Goal: Task Accomplishment & Management: Manage account settings

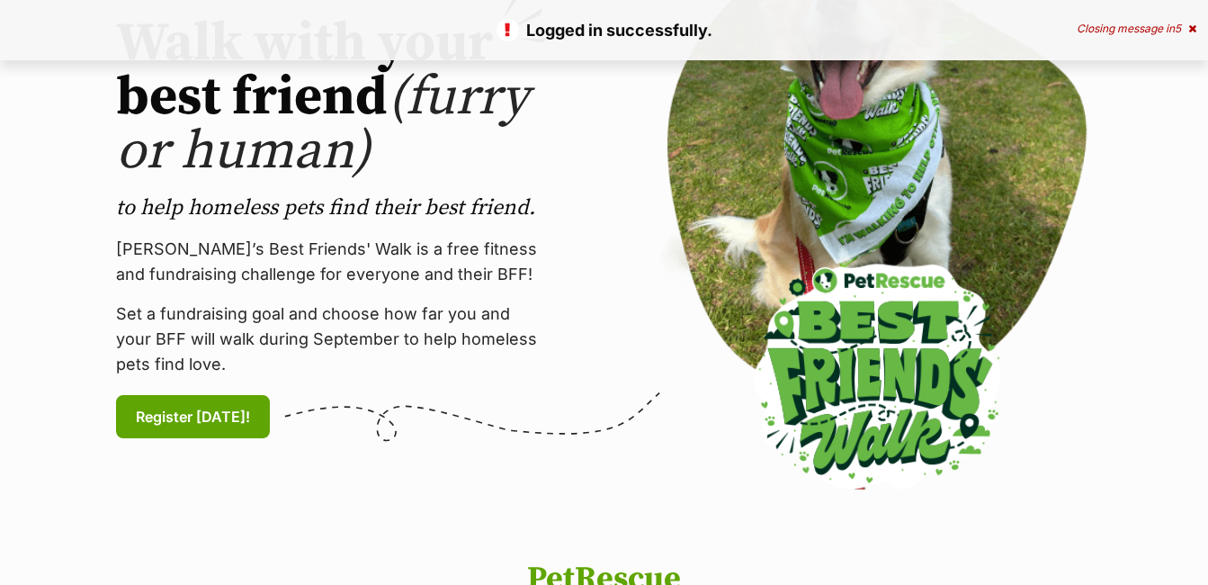
scroll to position [90, 0]
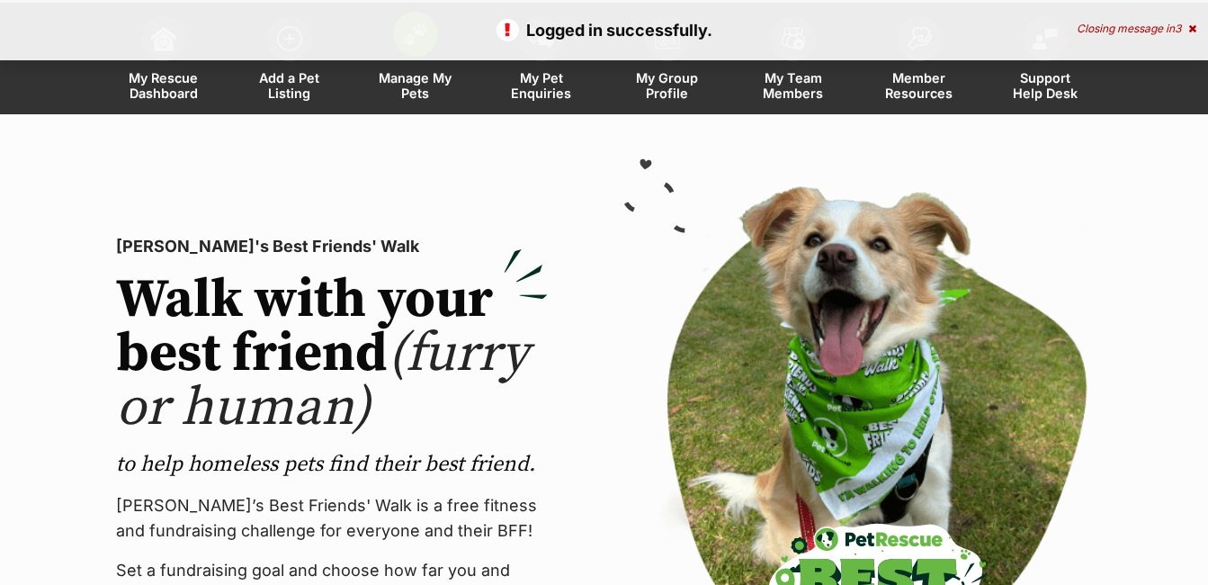
click at [424, 77] on span "Manage My Pets" at bounding box center [415, 85] width 81 height 31
click at [408, 77] on span "Manage My Pets" at bounding box center [415, 85] width 81 height 31
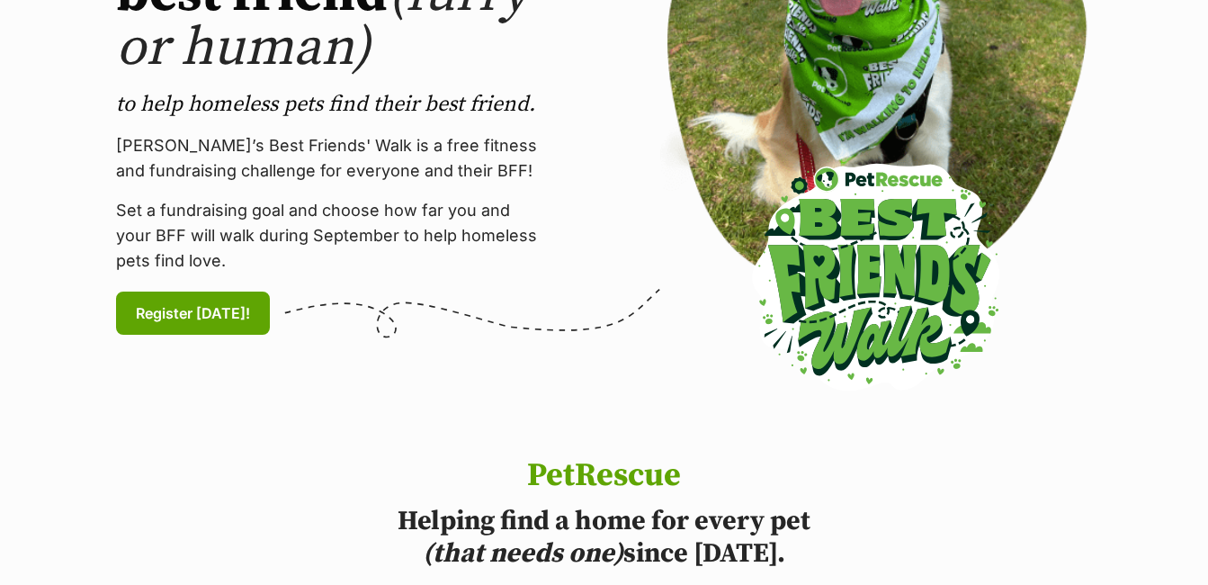
scroll to position [356, 0]
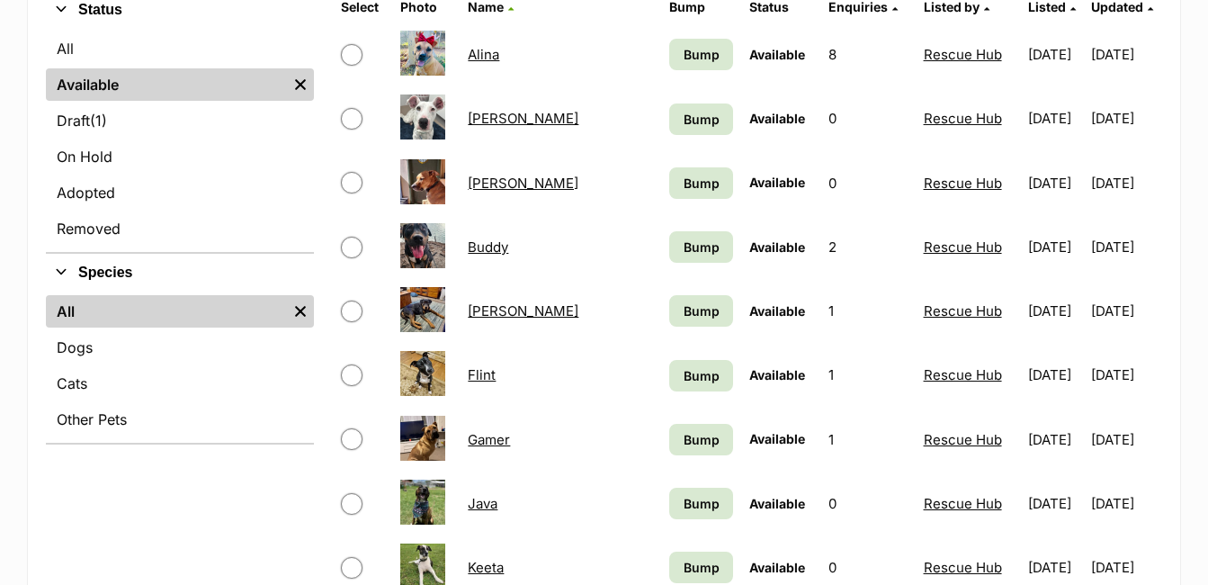
scroll to position [450, 0]
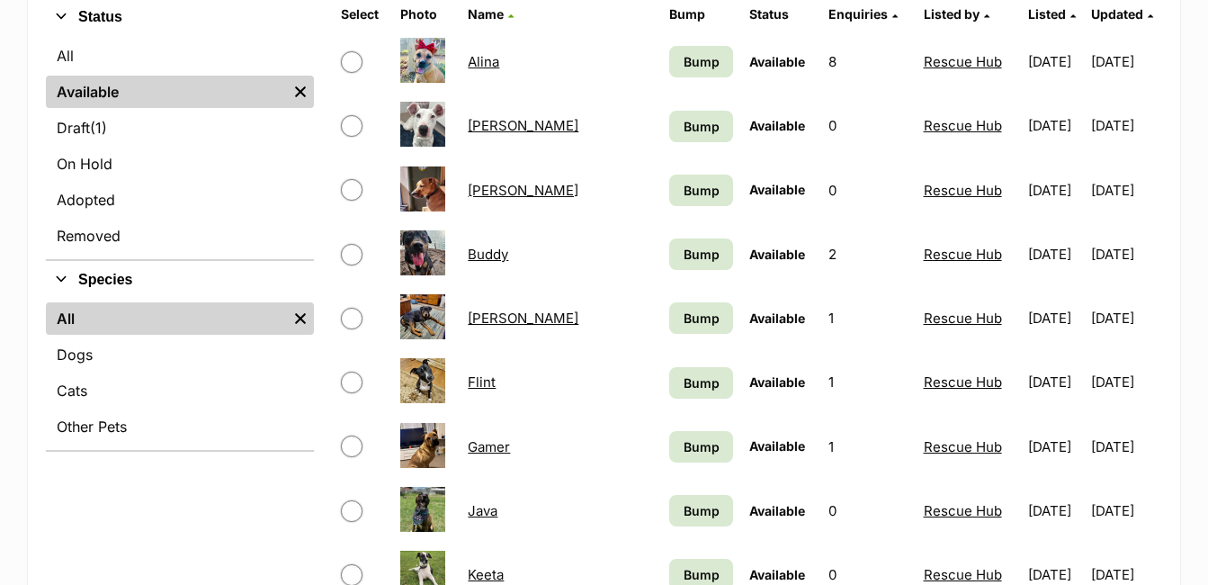
click at [495, 190] on link "Bowie" at bounding box center [523, 190] width 111 height 17
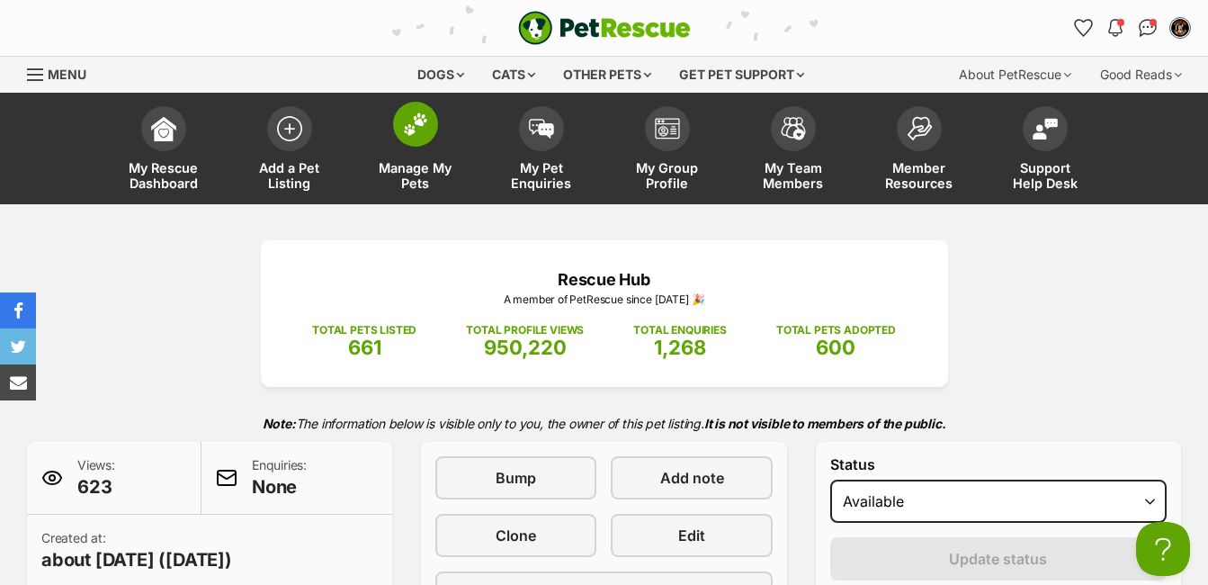
click at [419, 135] on img at bounding box center [415, 123] width 25 height 23
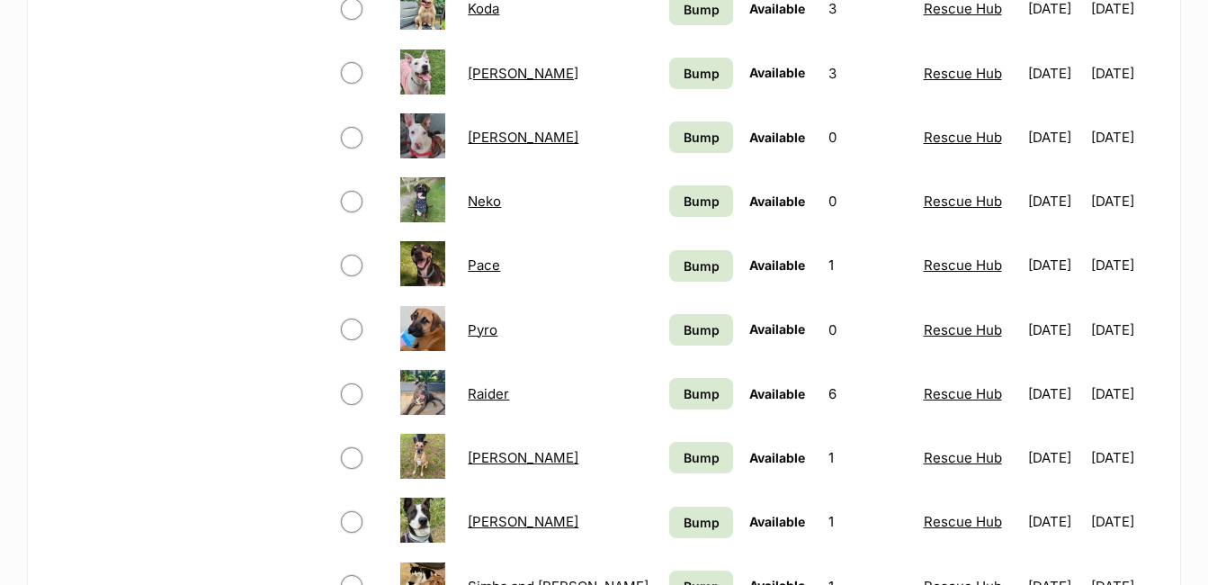
scroll to position [1169, 0]
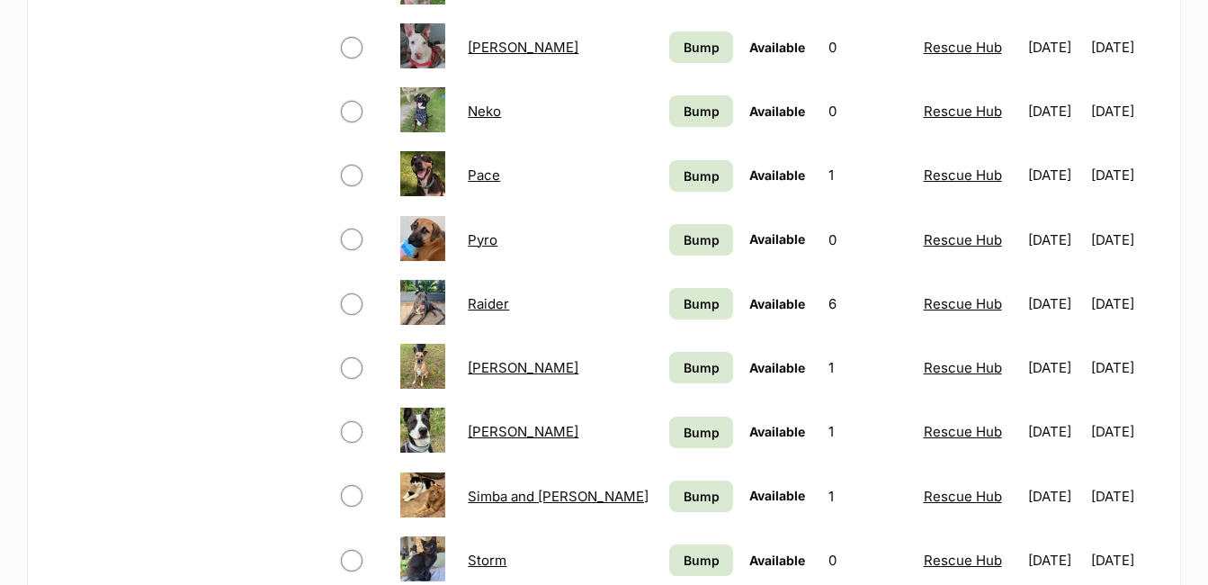
click at [483, 433] on link "Rufus" at bounding box center [523, 431] width 111 height 17
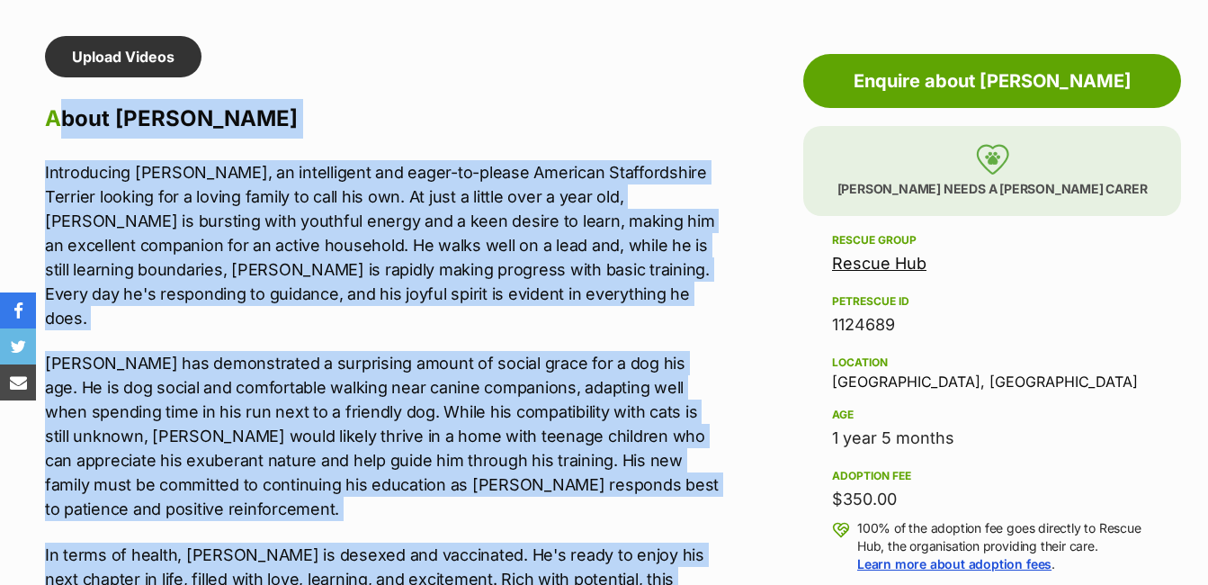
scroll to position [1529, 0]
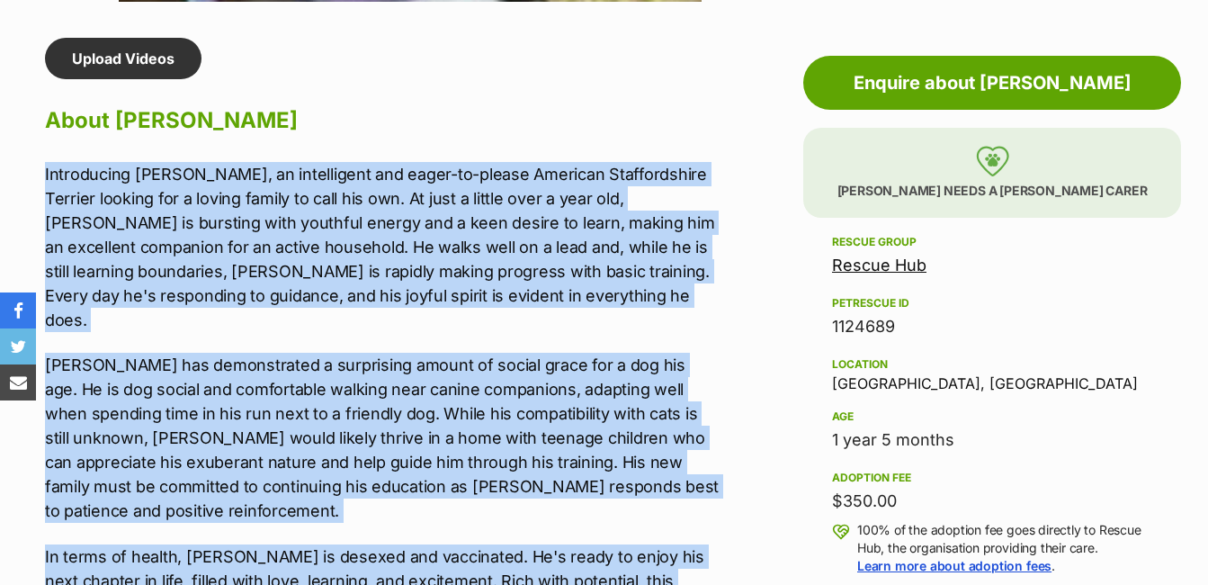
drag, startPoint x: 210, startPoint y: 497, endPoint x: 37, endPoint y: 168, distance: 371.7
click at [38, 169] on div "Upload Videos About Rufus Introducing Rufus, an intelligent and eager-to-please…" at bounding box center [373, 575] width 693 height 1075
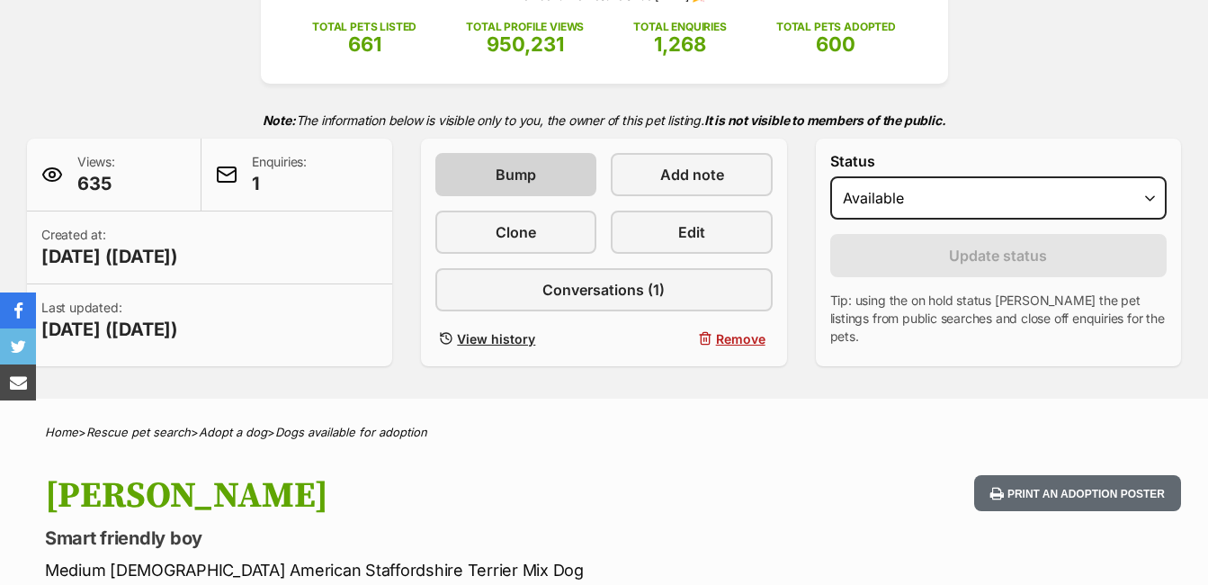
scroll to position [270, 0]
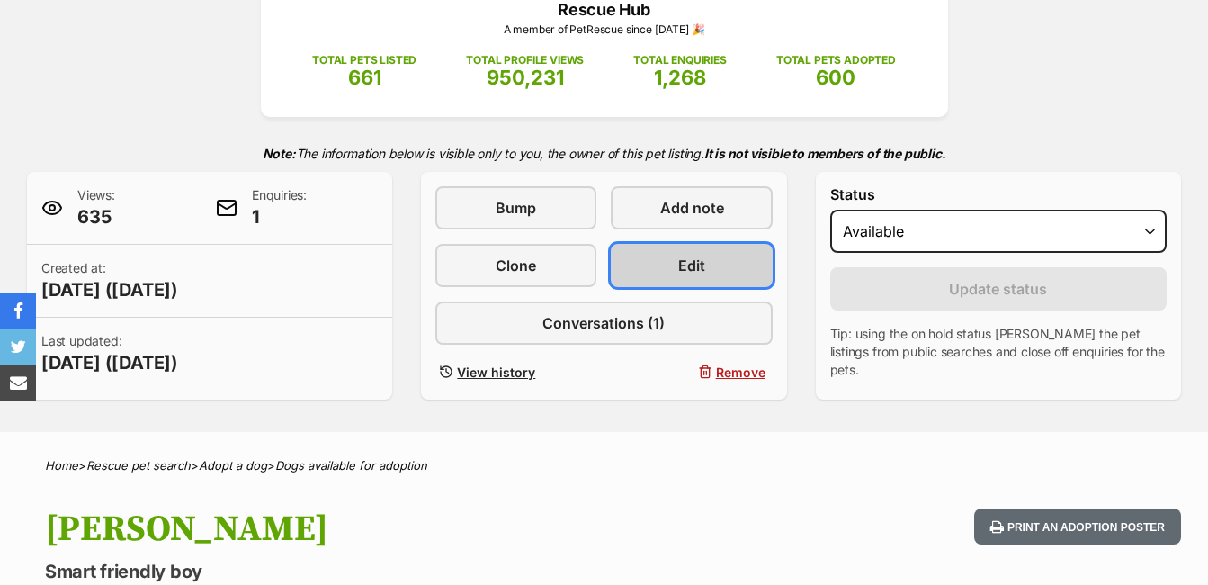
click at [677, 261] on link "Edit" at bounding box center [691, 265] width 161 height 43
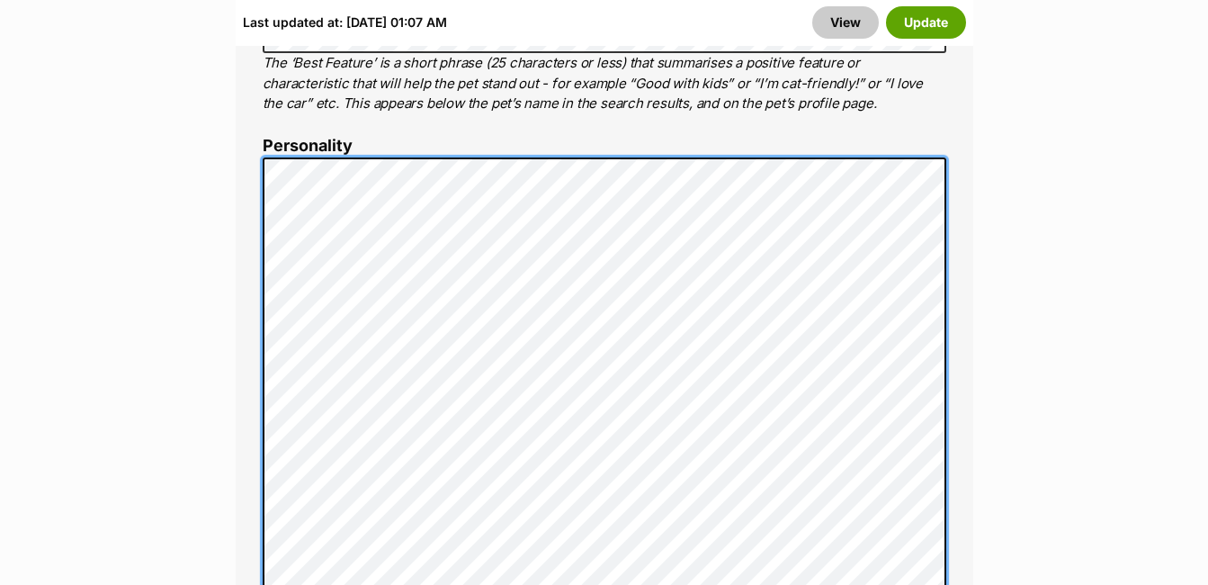
scroll to position [1858, 0]
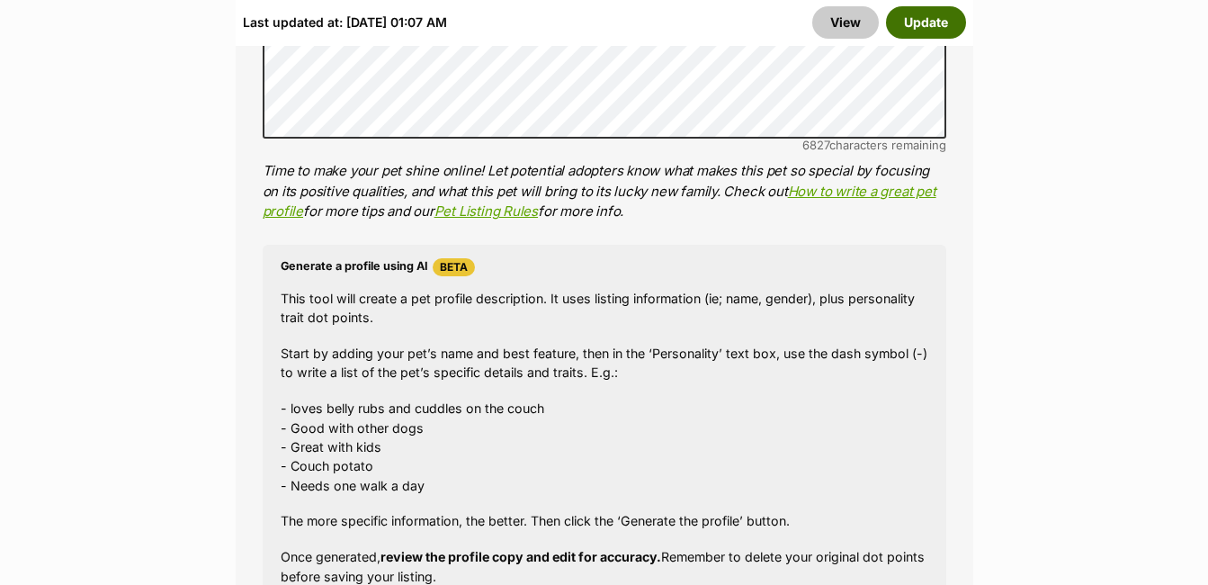
click at [927, 20] on button "Update" at bounding box center [926, 22] width 80 height 32
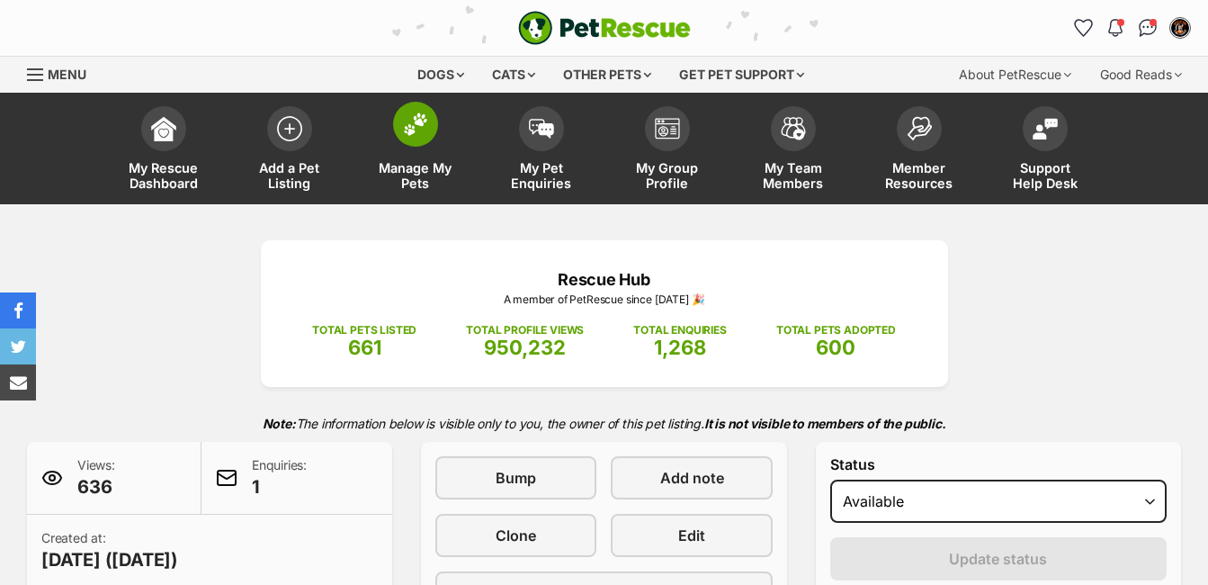
click at [428, 128] on span at bounding box center [415, 124] width 45 height 45
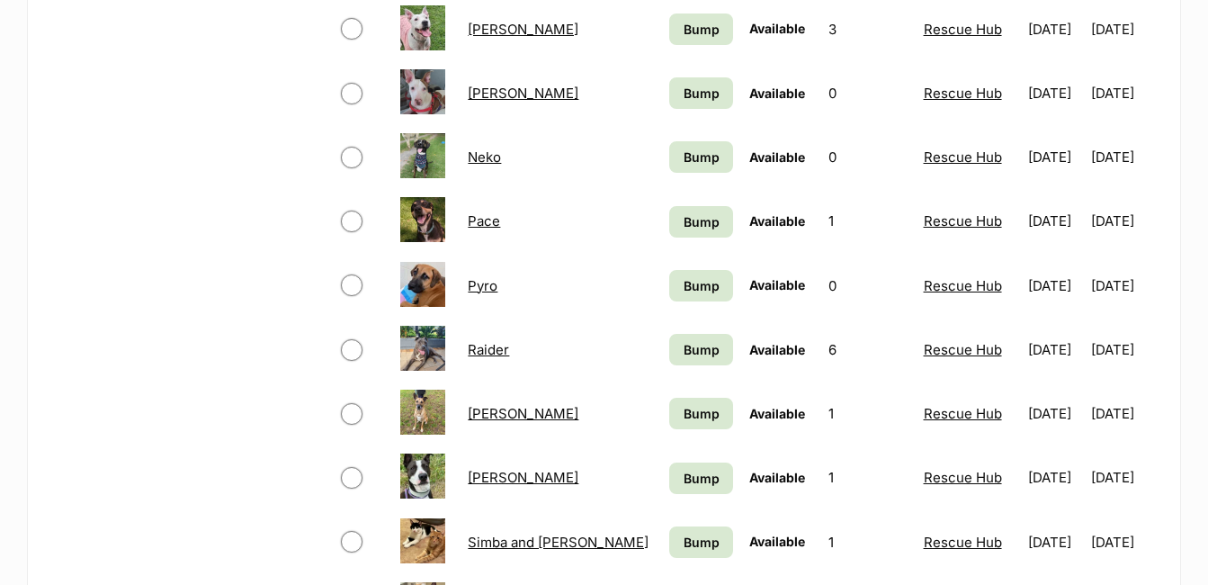
scroll to position [1169, 0]
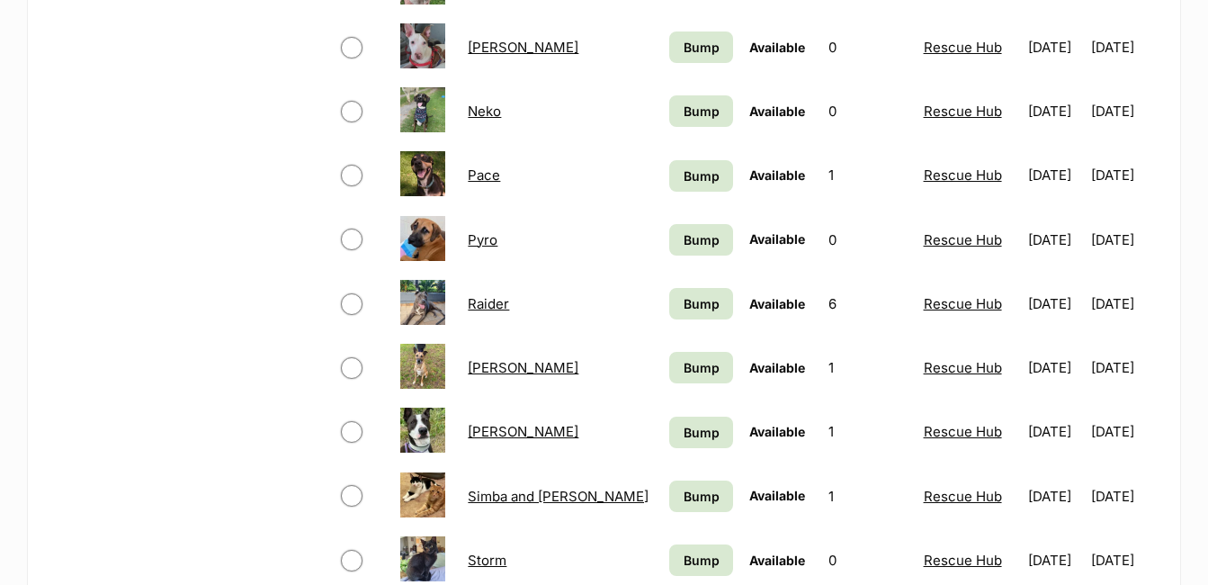
click at [492, 432] on link "Rufus" at bounding box center [523, 431] width 111 height 17
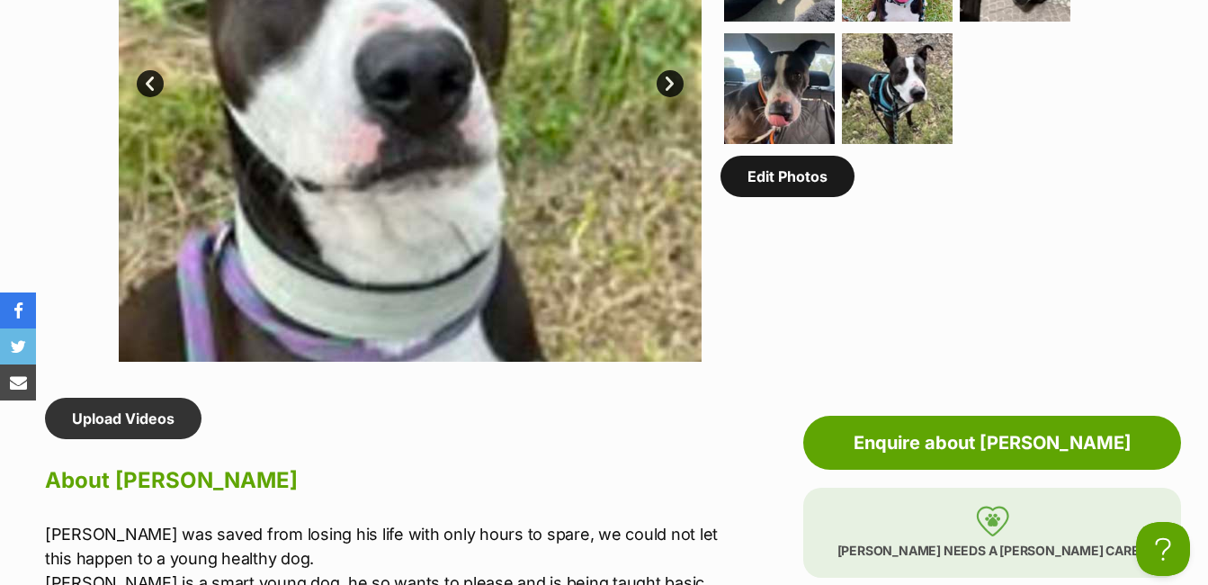
click at [794, 184] on link "Edit Photos" at bounding box center [787, 176] width 134 height 41
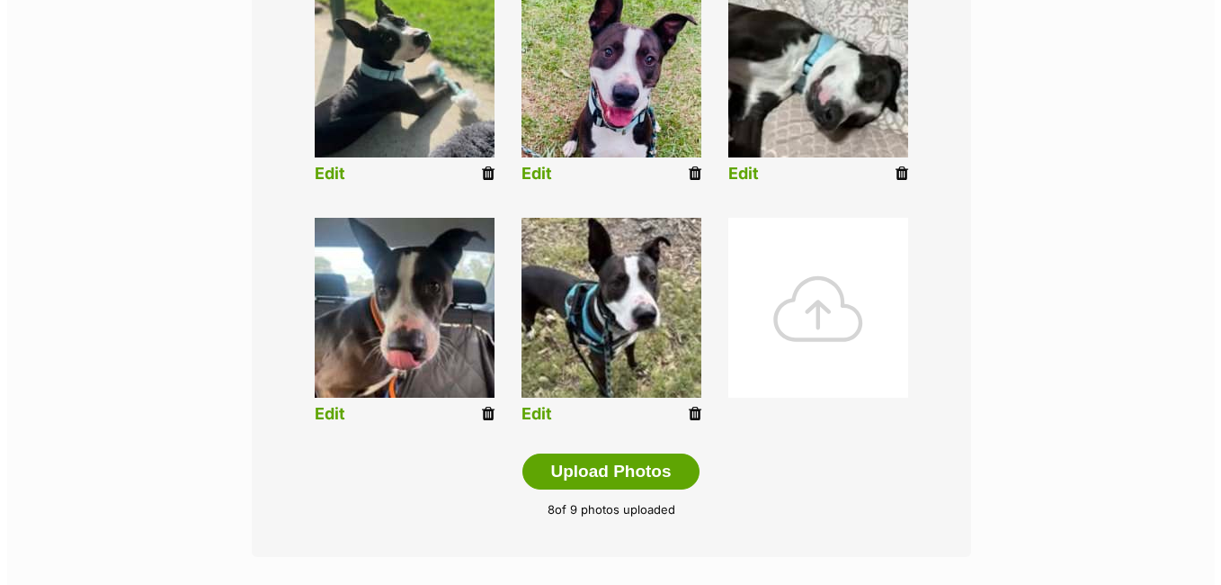
scroll to position [809, 0]
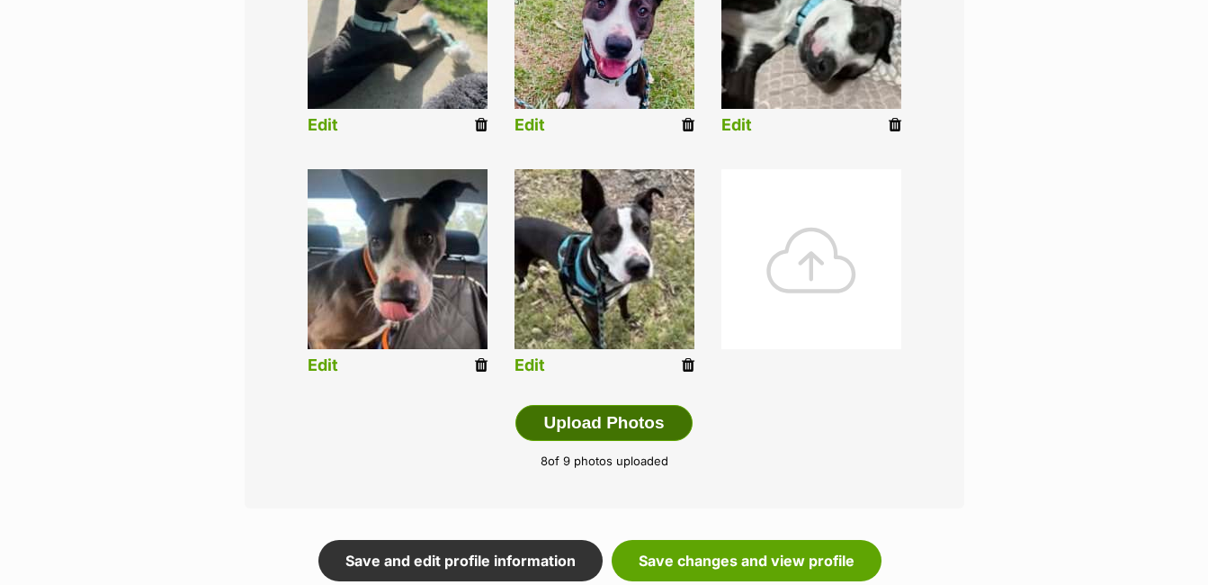
click at [625, 411] on button "Upload Photos" at bounding box center [603, 423] width 176 height 36
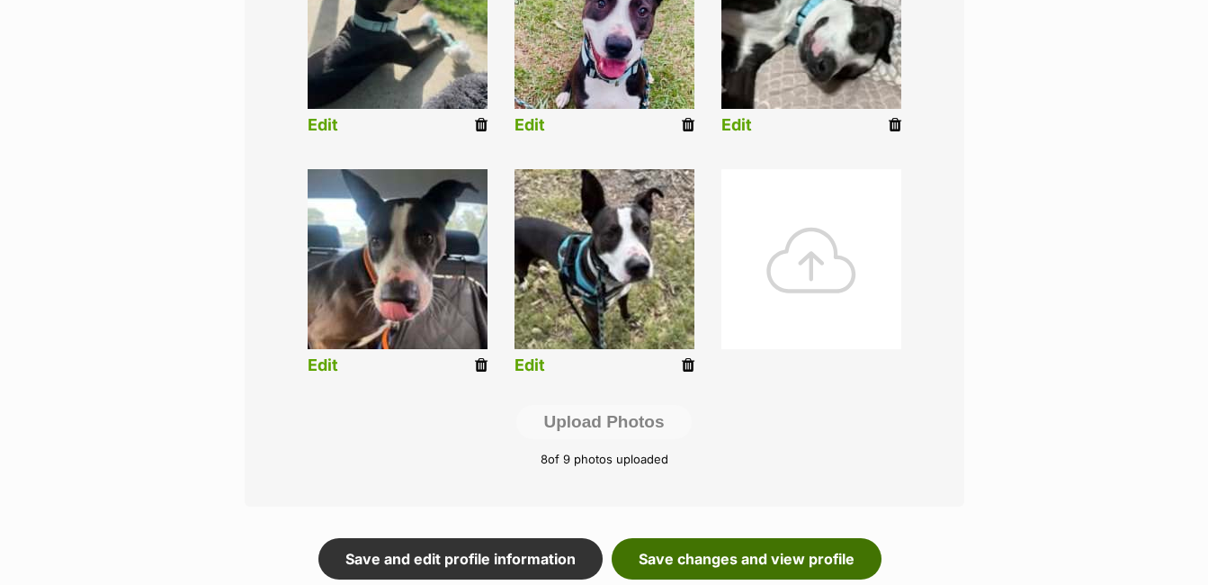
click at [794, 554] on link "Save changes and view profile" at bounding box center [747, 558] width 270 height 41
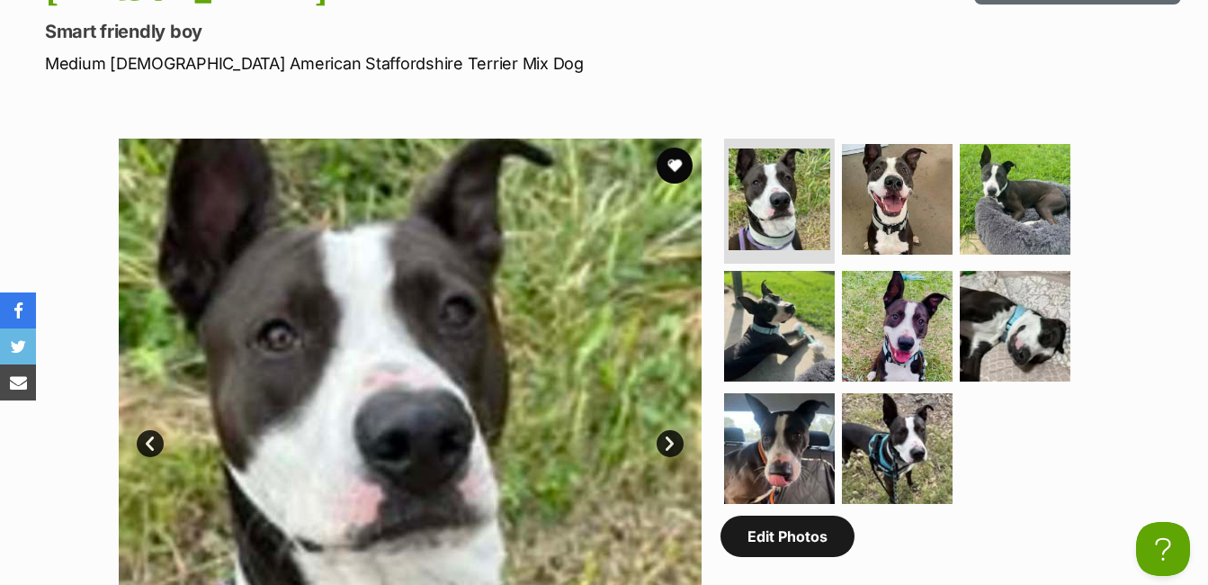
click at [808, 533] on link "Edit Photos" at bounding box center [787, 535] width 134 height 41
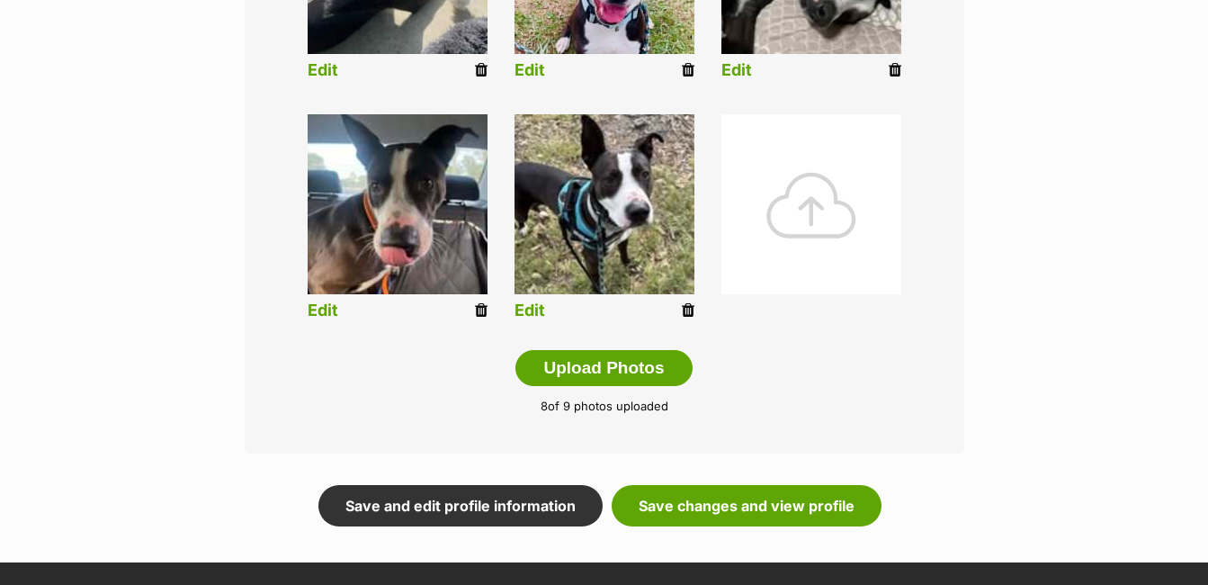
scroll to position [899, 0]
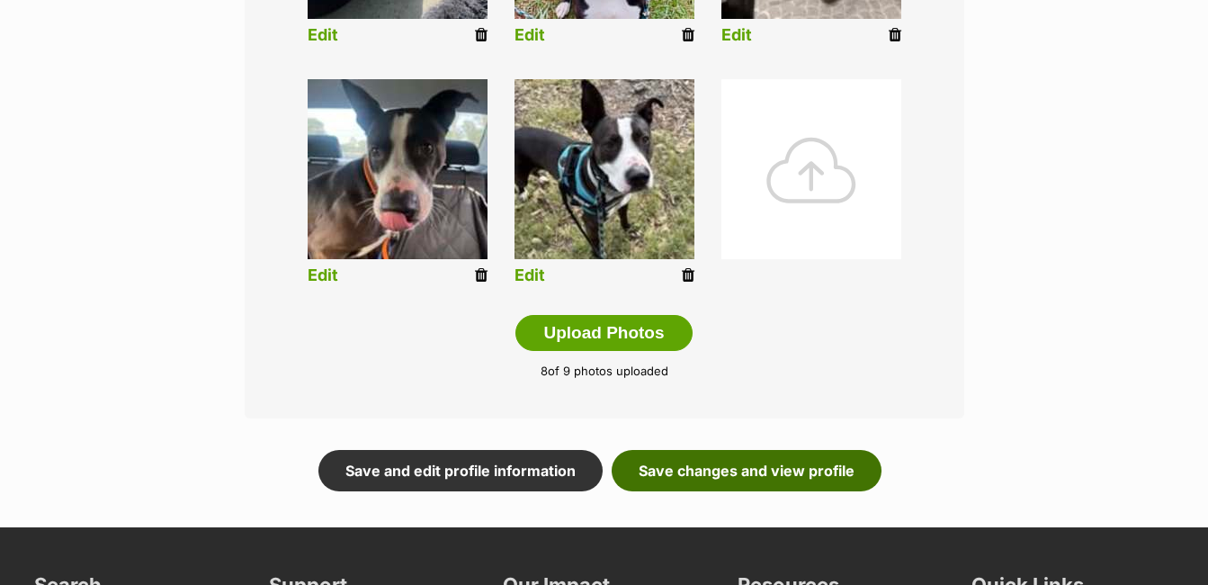
click at [747, 464] on link "Save changes and view profile" at bounding box center [747, 470] width 270 height 41
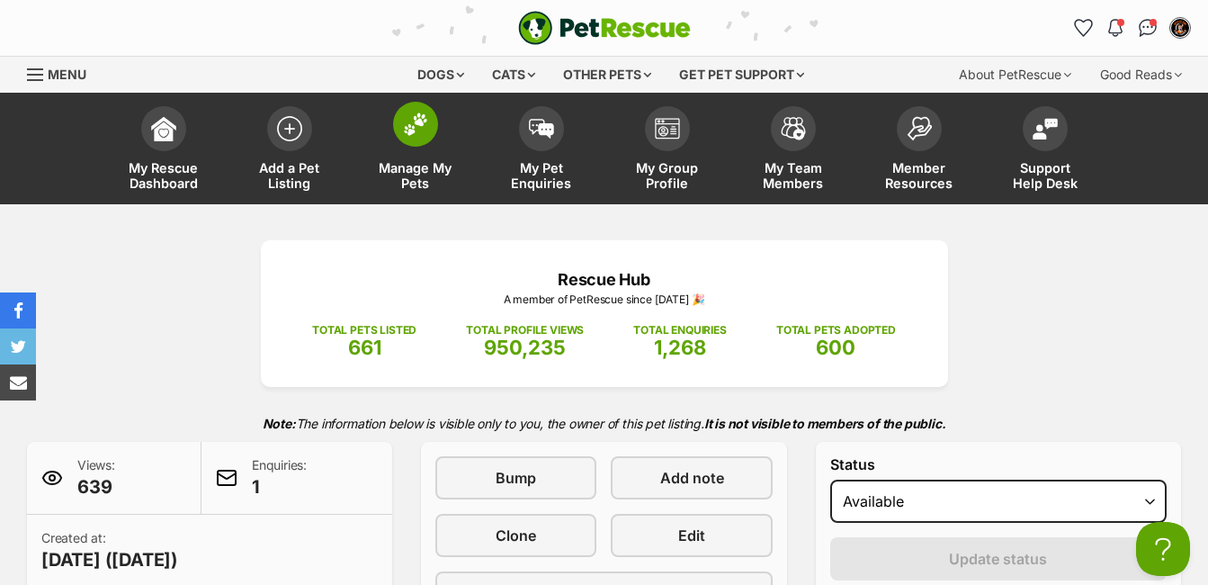
click at [418, 128] on img at bounding box center [415, 123] width 25 height 23
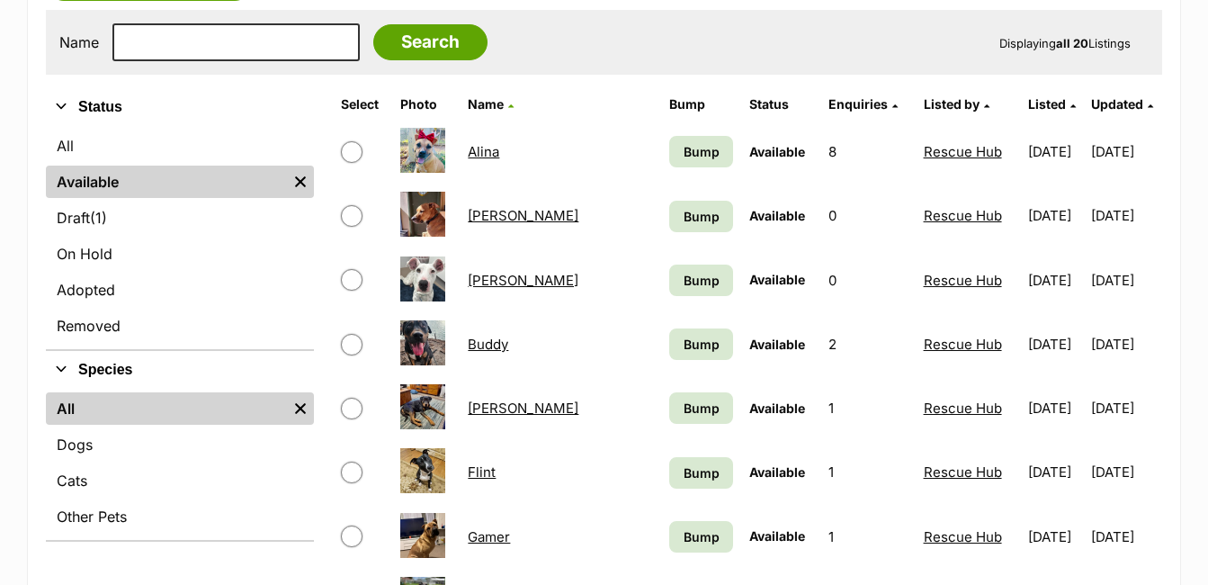
click at [483, 472] on link "Flint" at bounding box center [482, 471] width 28 height 17
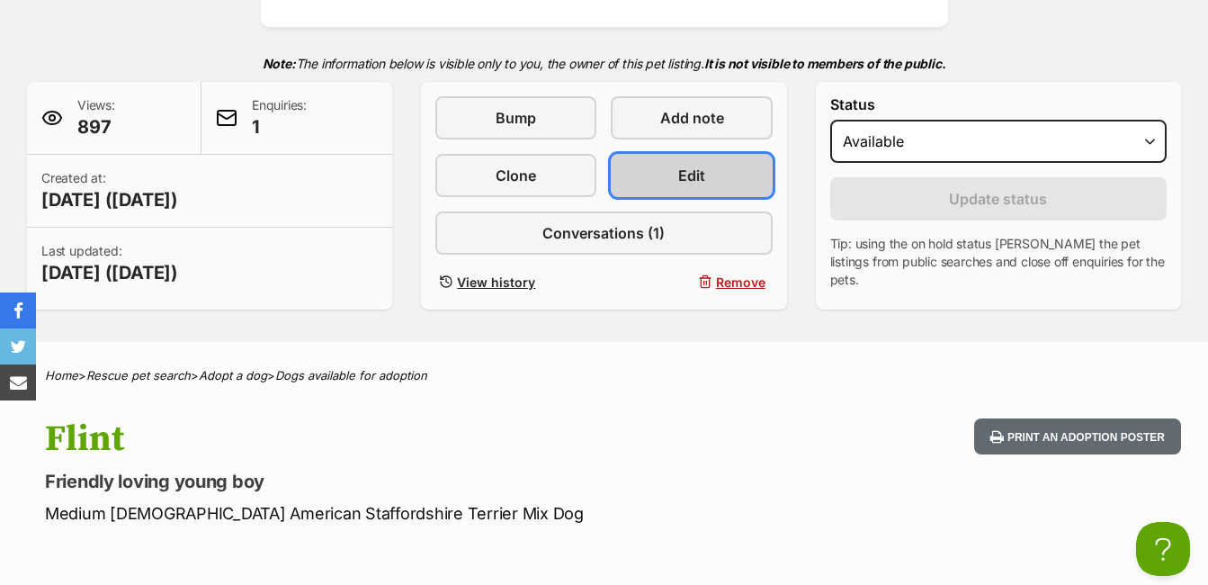
click at [701, 173] on span "Edit" at bounding box center [691, 176] width 27 height 22
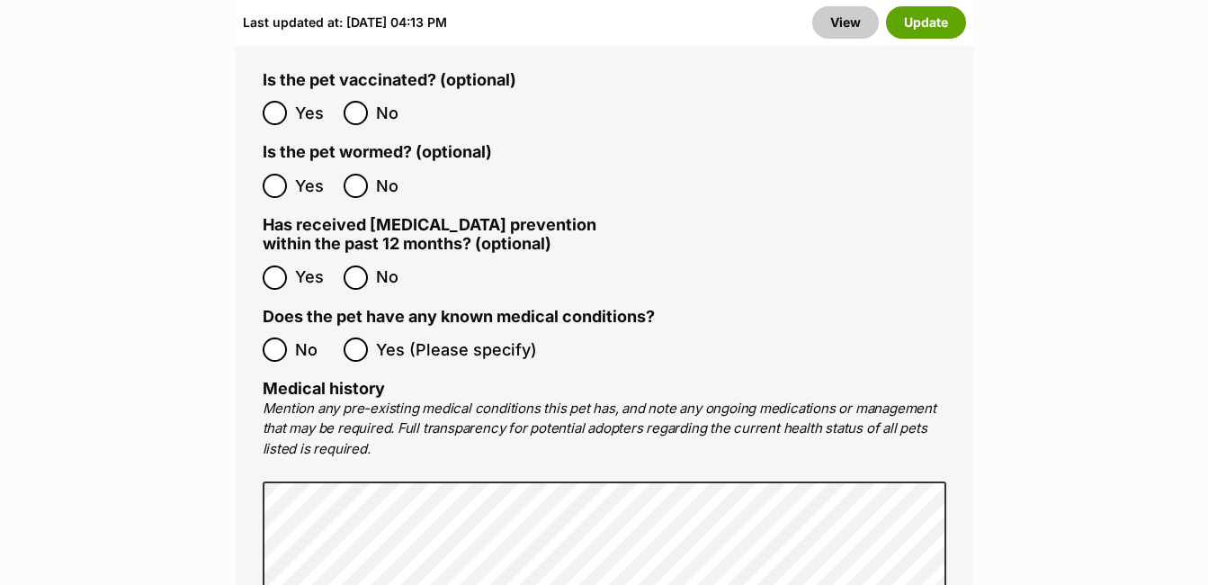
scroll to position [3957, 0]
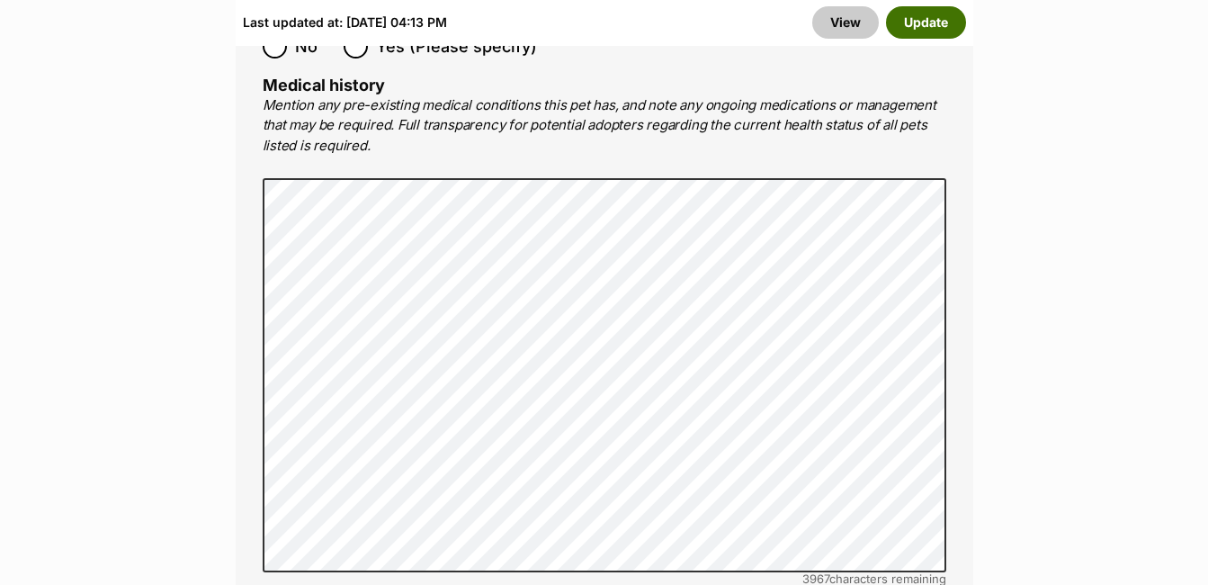
click at [922, 26] on button "Update" at bounding box center [926, 22] width 80 height 32
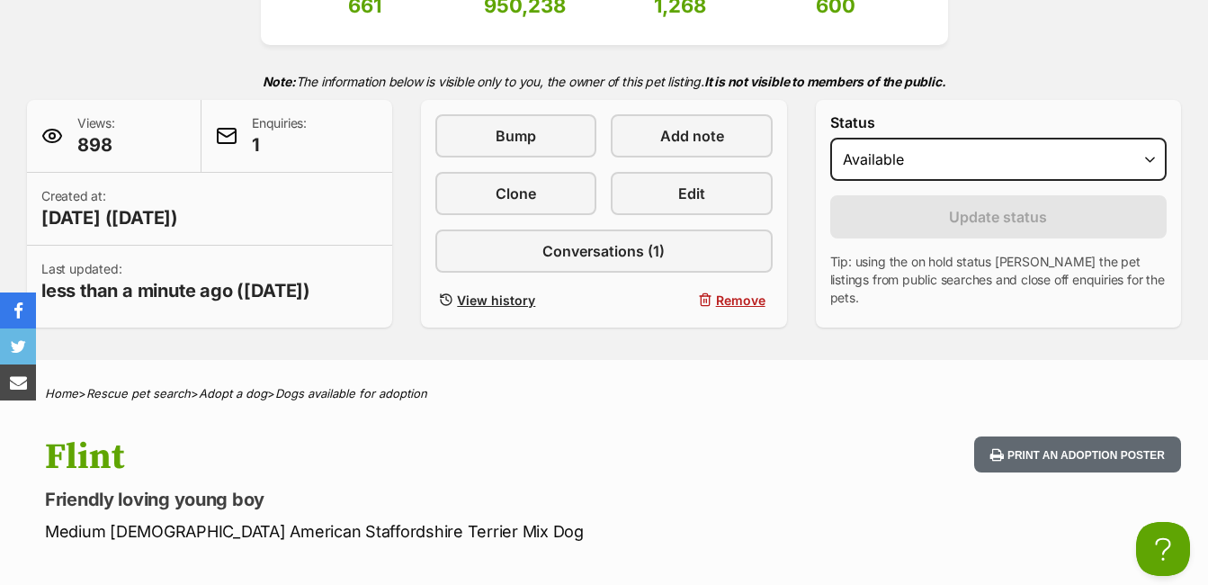
scroll to position [90, 0]
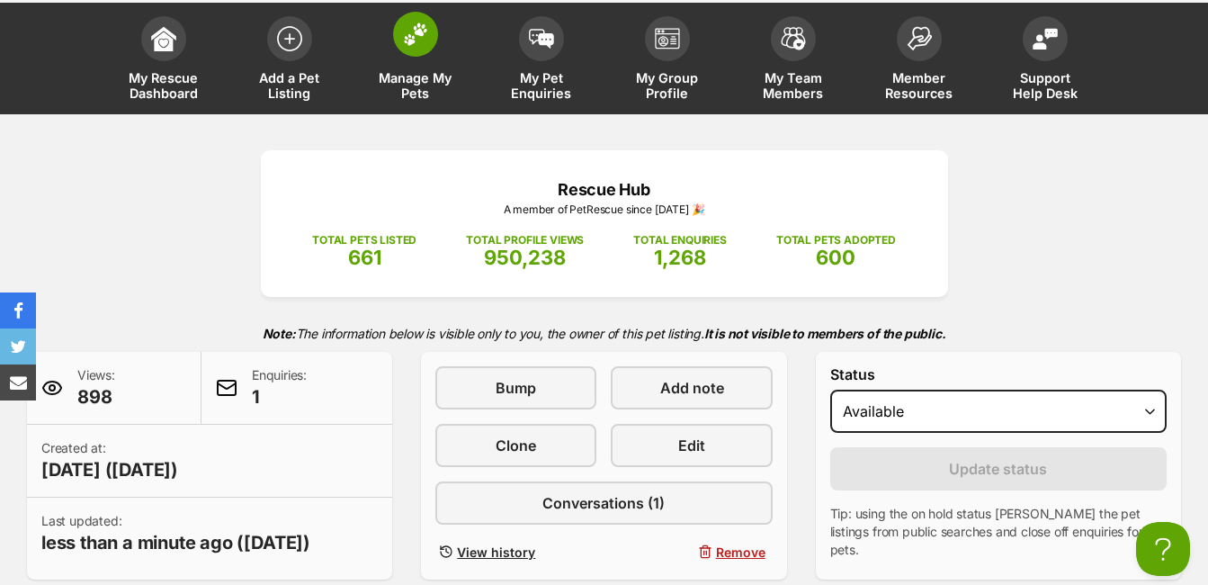
click at [422, 24] on img at bounding box center [415, 33] width 25 height 23
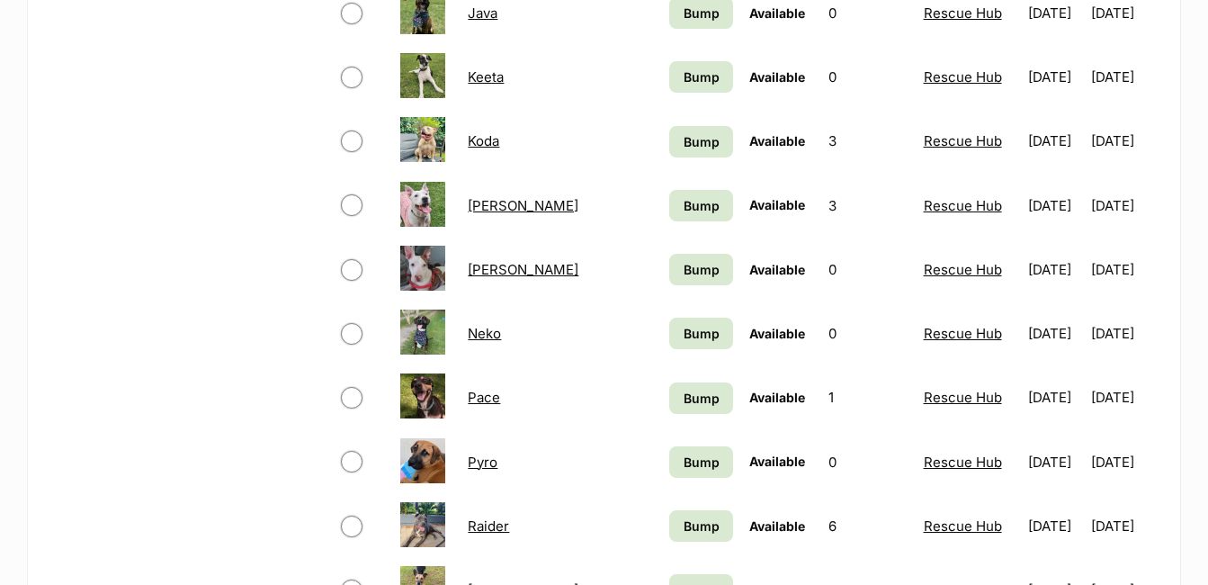
scroll to position [989, 0]
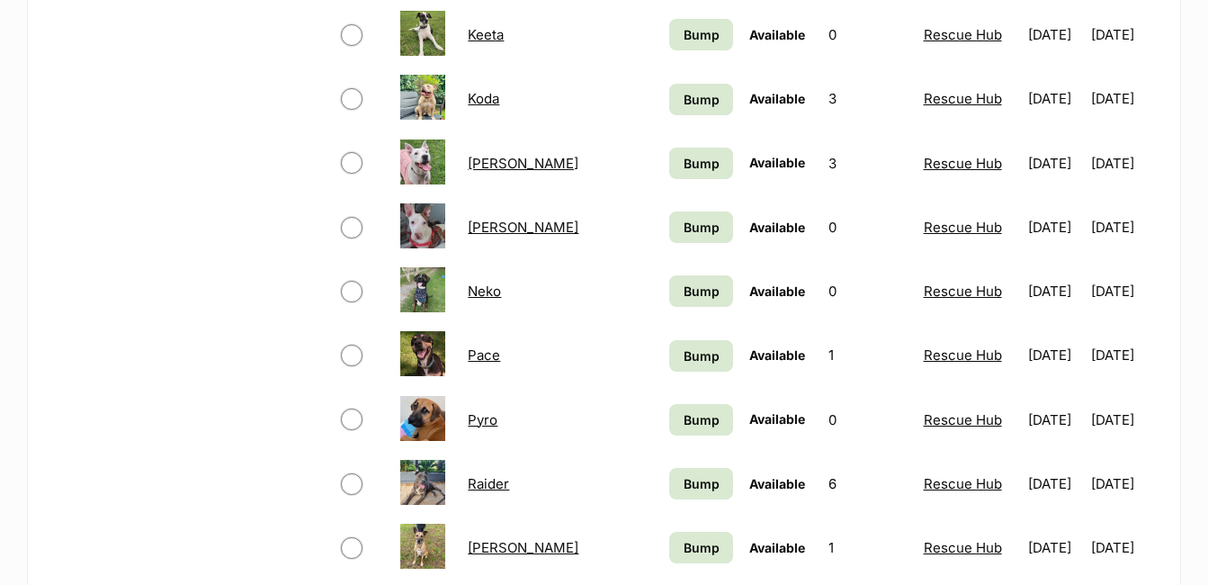
drag, startPoint x: 485, startPoint y: 352, endPoint x: 549, endPoint y: 364, distance: 65.1
click at [485, 353] on link "Pace" at bounding box center [484, 354] width 32 height 17
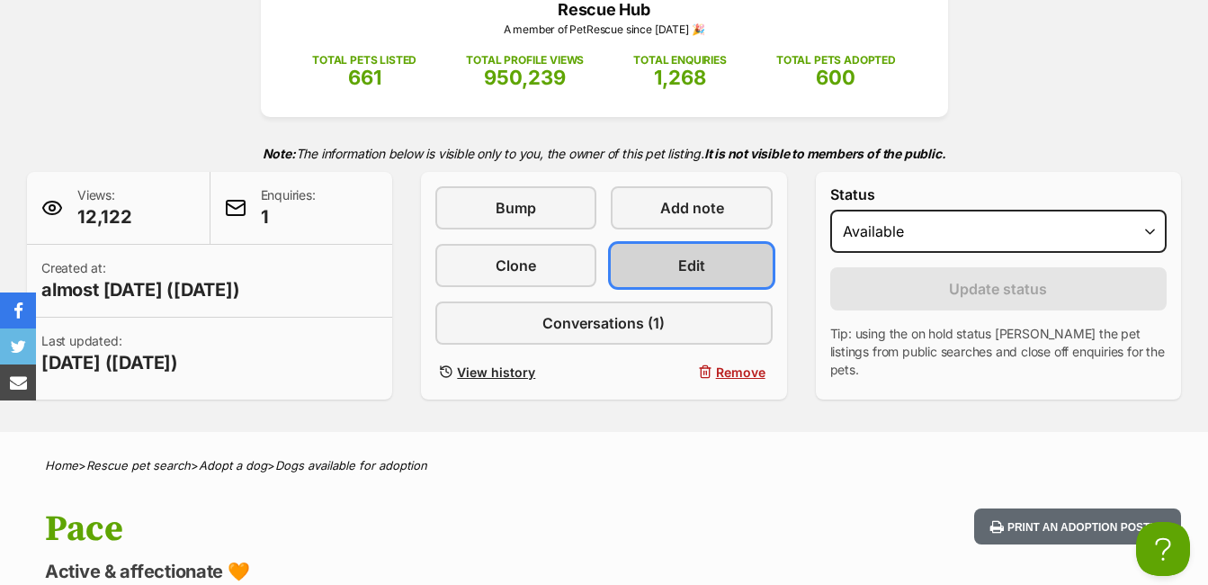
click at [717, 264] on link "Edit" at bounding box center [691, 265] width 161 height 43
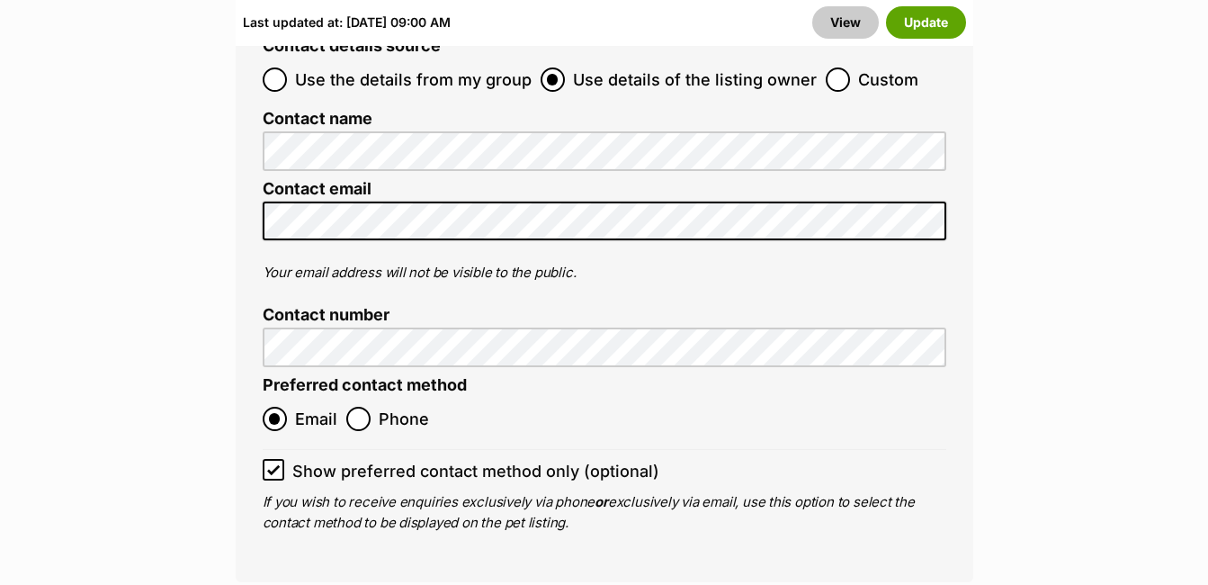
scroll to position [8004, 0]
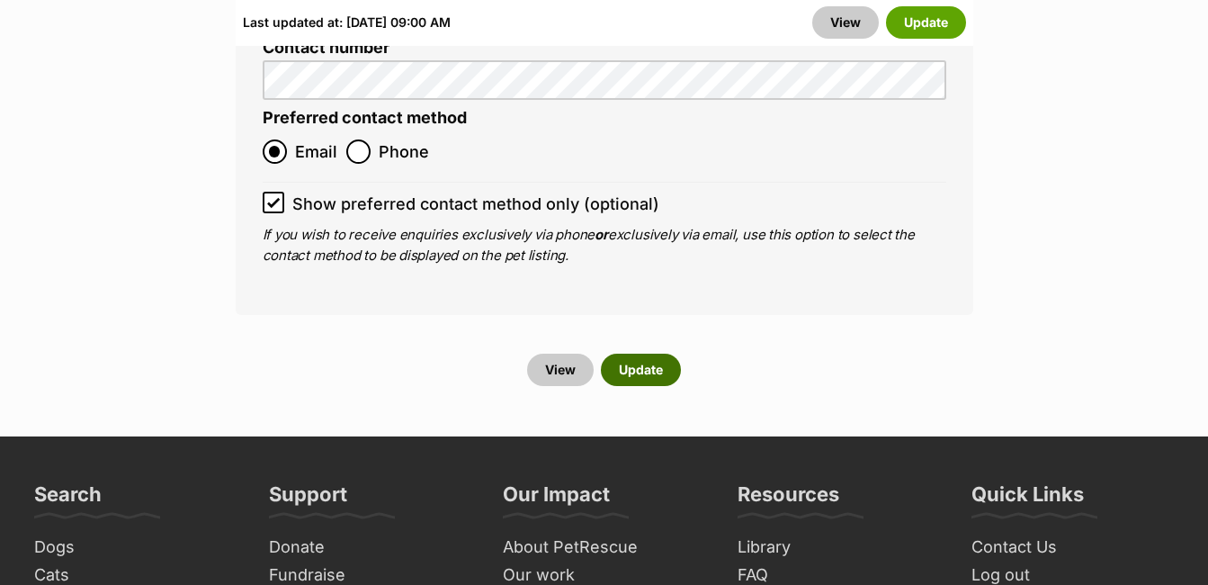
click at [640, 353] on button "Update" at bounding box center [641, 369] width 80 height 32
